Goal: Transaction & Acquisition: Download file/media

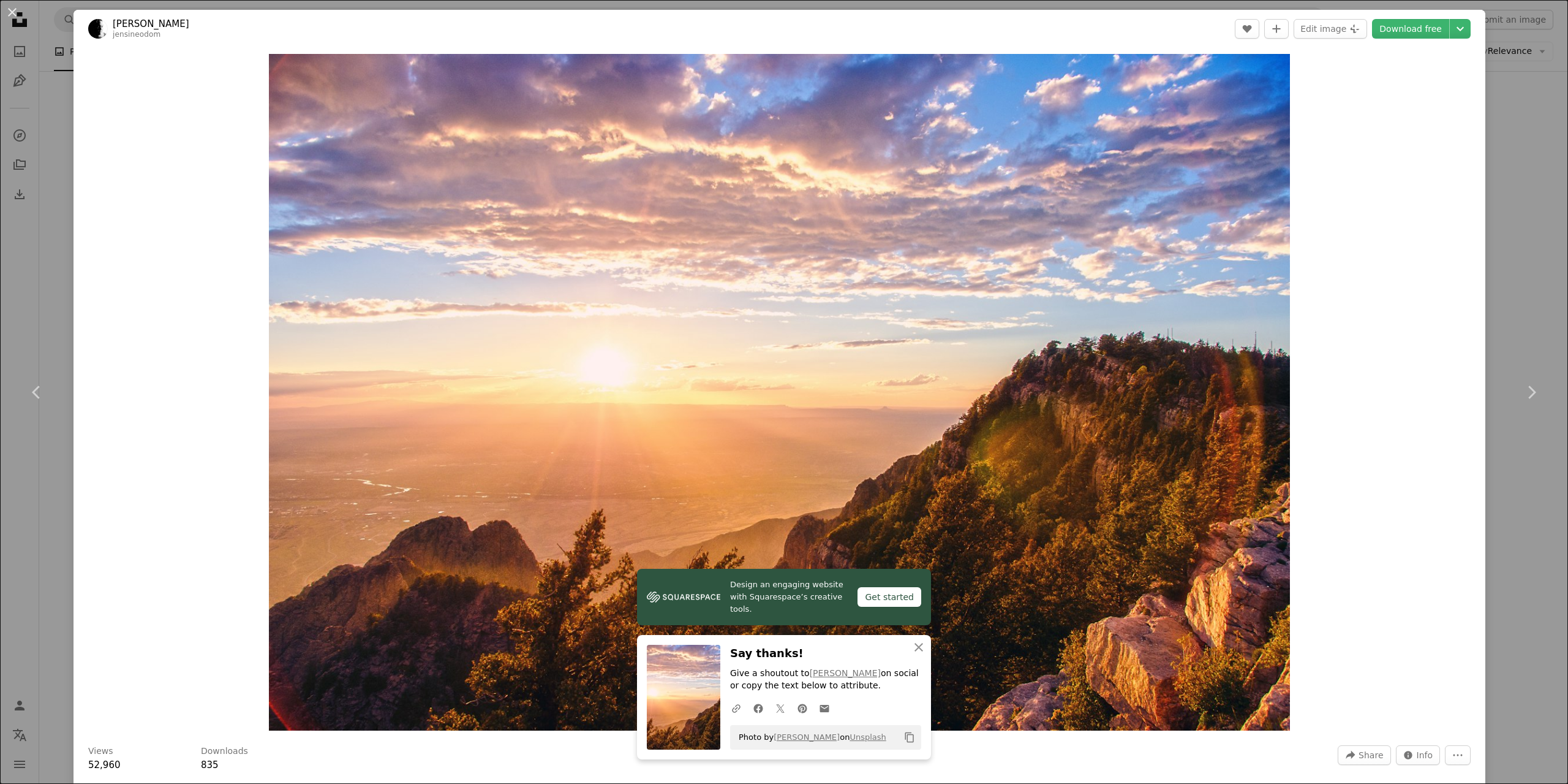
scroll to position [4718, 0]
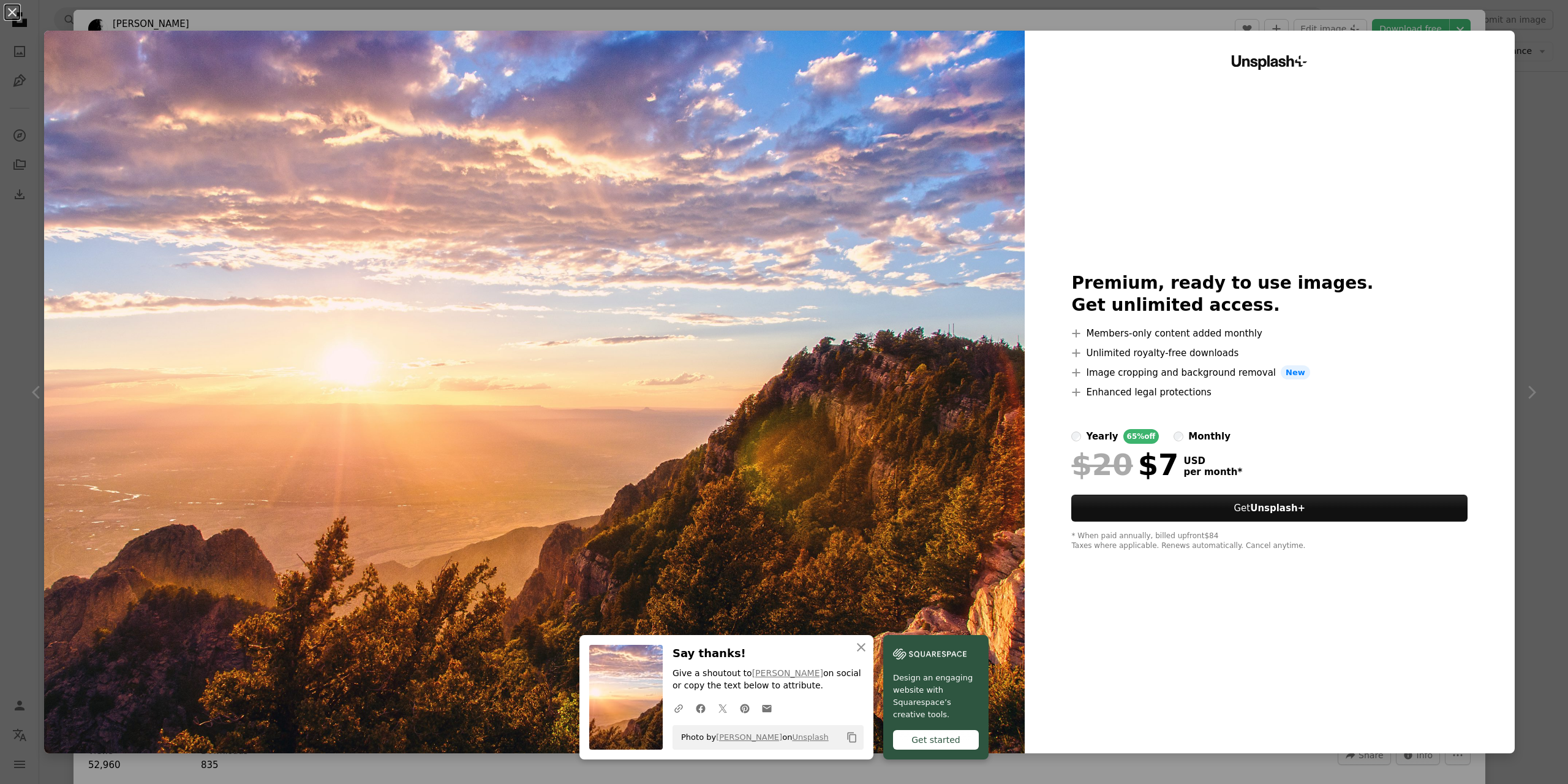
click at [1510, 39] on div "An X shape An X shape Close Say thanks! Give a shoutout to [PERSON_NAME] on soc…" at bounding box center [784, 392] width 1568 height 784
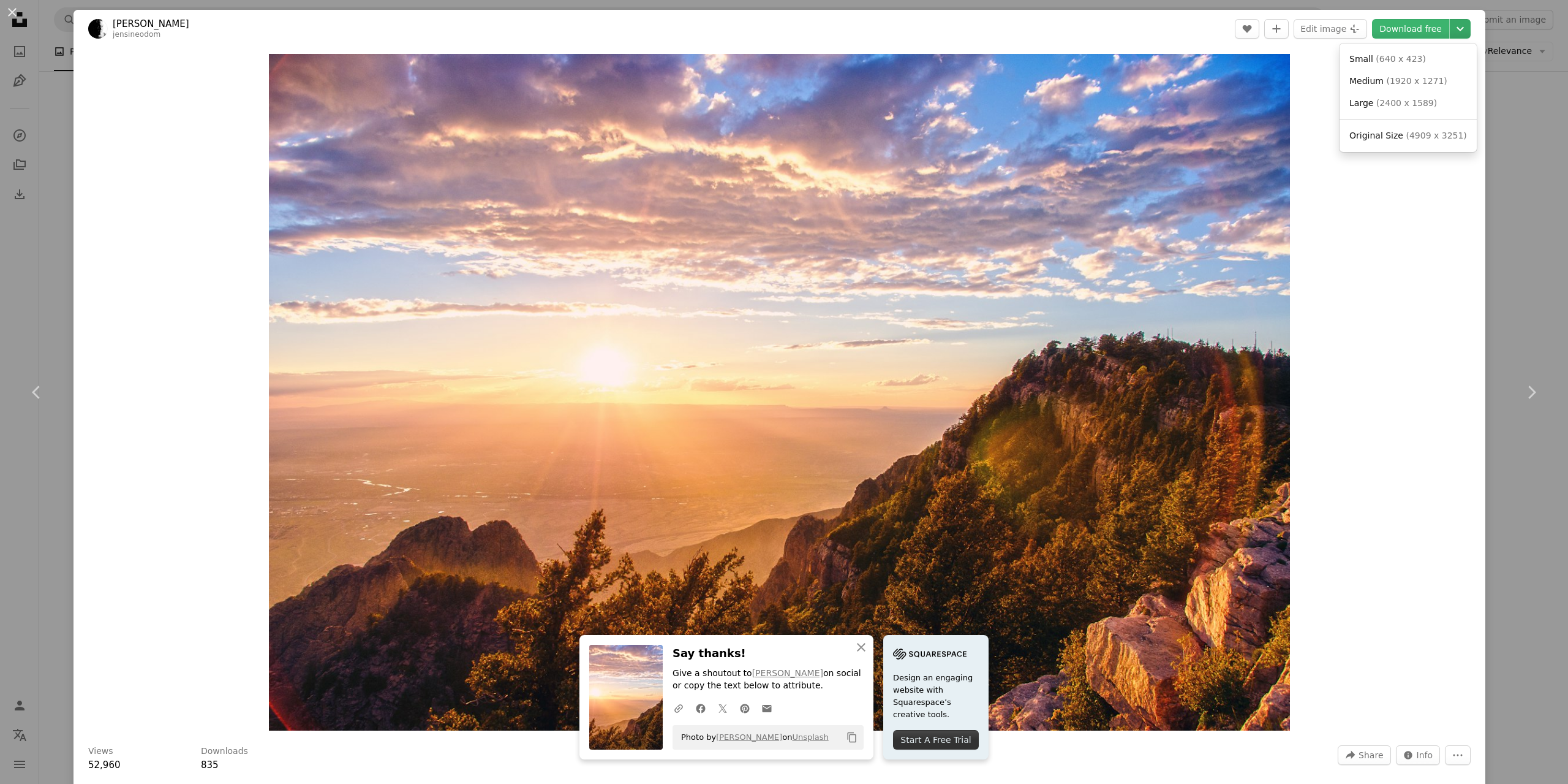
click at [1450, 32] on icon "Chevron down" at bounding box center [1460, 29] width 20 height 15
click at [1411, 140] on span "( 4909 x 3251 )" at bounding box center [1436, 136] width 61 height 10
